Goal: Entertainment & Leisure: Consume media (video, audio)

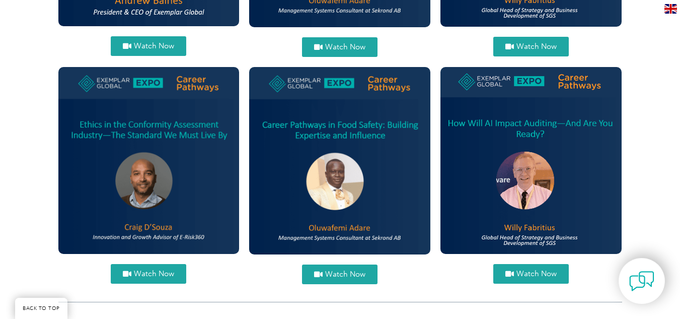
scroll to position [565, 0]
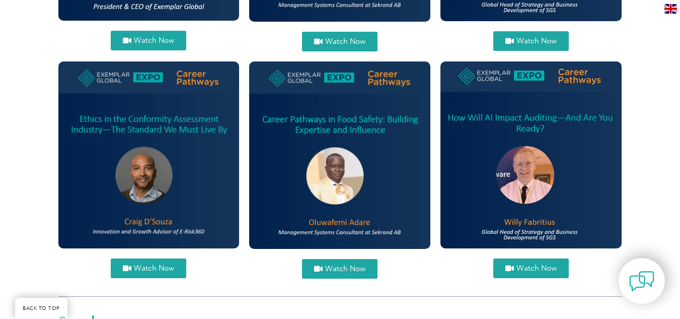
click at [522, 265] on span "Watch Now" at bounding box center [537, 268] width 40 height 8
click at [337, 271] on span "Watch Now" at bounding box center [345, 269] width 40 height 8
click at [131, 267] on icon at bounding box center [127, 268] width 9 height 8
click at [340, 271] on span "Watch Now" at bounding box center [345, 269] width 40 height 8
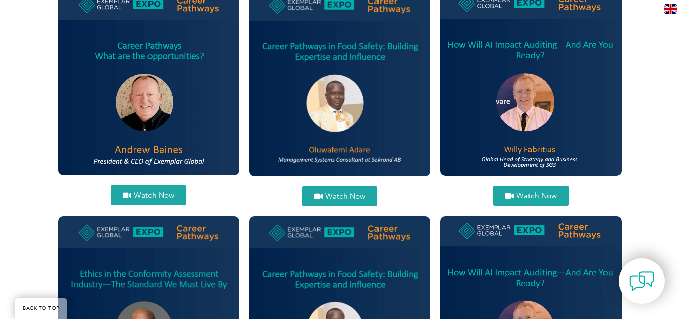
scroll to position [407, 0]
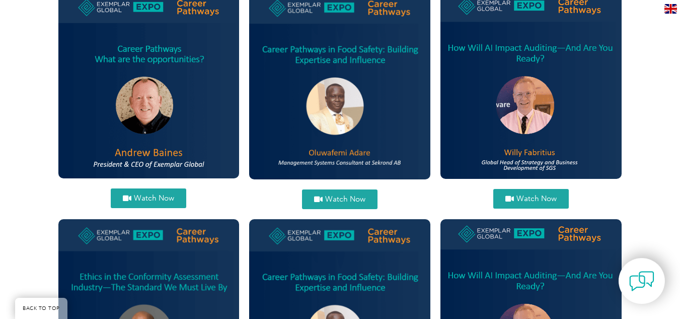
click at [143, 191] on link "Watch Now" at bounding box center [149, 198] width 76 height 20
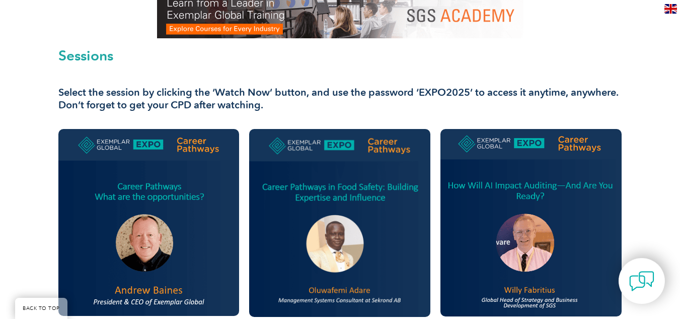
scroll to position [212, 0]
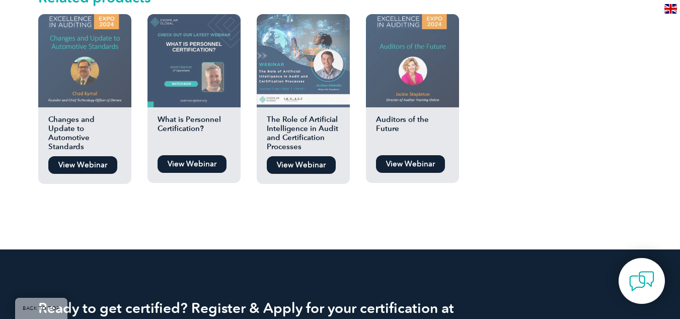
scroll to position [1154, 0]
